Goal: Find specific page/section: Find specific page/section

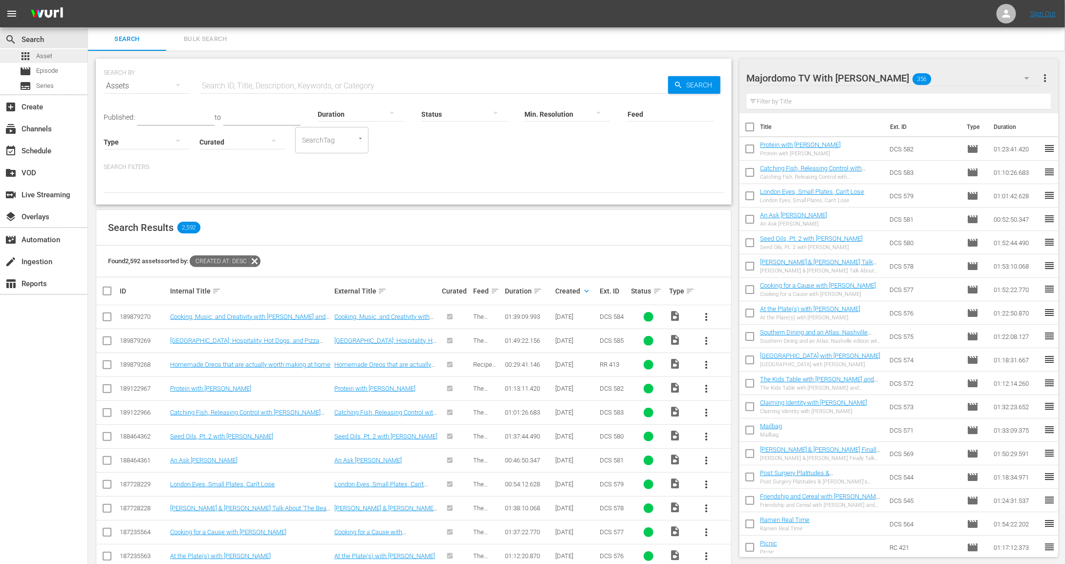
click at [60, 58] on div "apps Asset" at bounding box center [43, 56] width 87 height 14
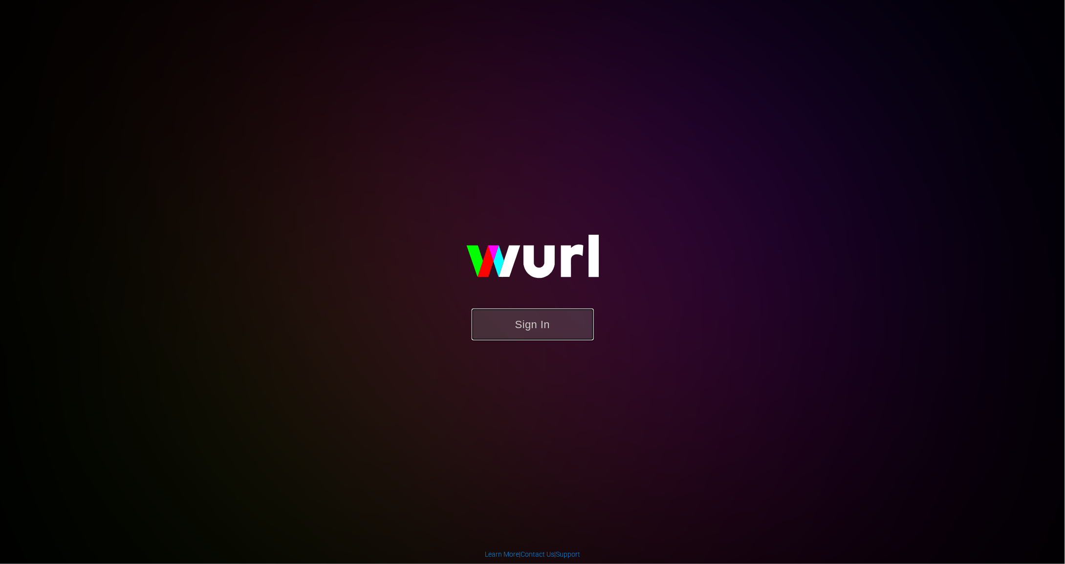
click at [534, 323] on button "Sign In" at bounding box center [533, 325] width 122 height 32
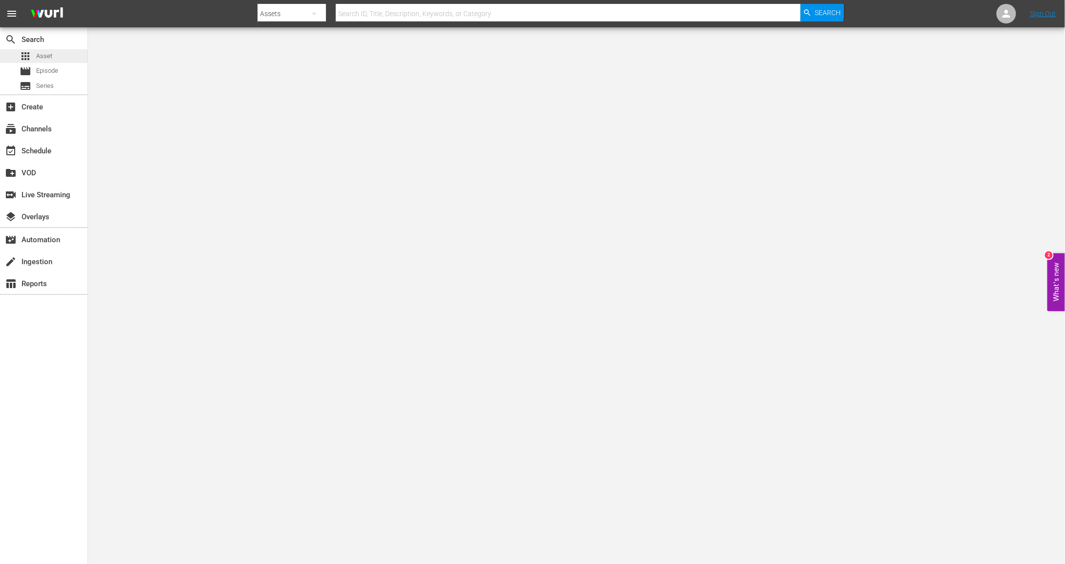
click at [27, 54] on span "apps" at bounding box center [26, 56] width 12 height 12
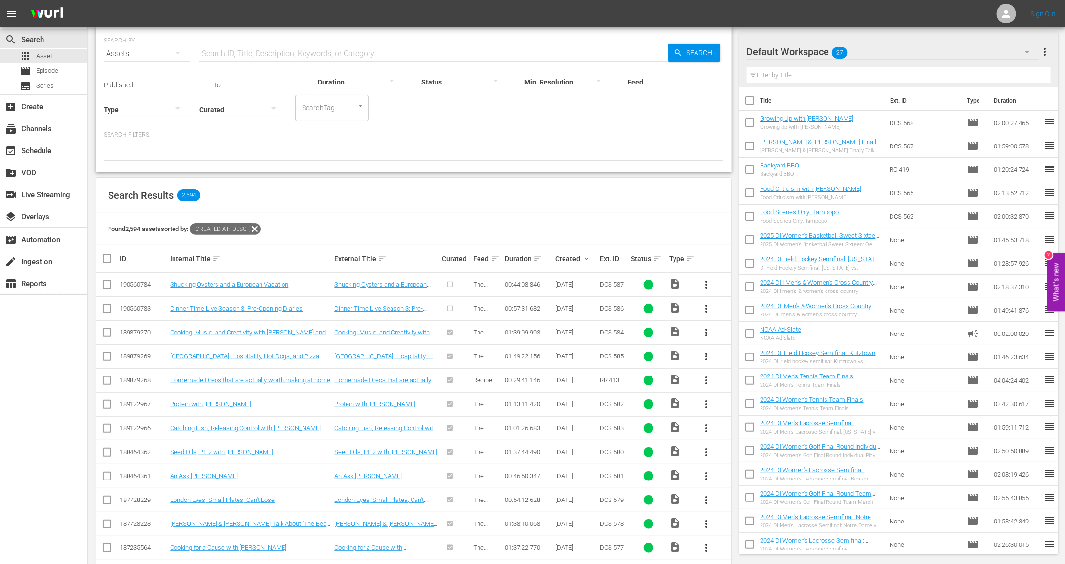
scroll to position [33, 0]
